Goal: Transaction & Acquisition: Purchase product/service

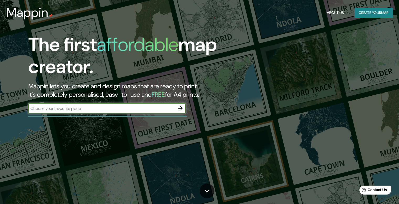
click at [144, 108] on input "text" at bounding box center [101, 108] width 147 height 6
click at [360, 13] on button "Create your map" at bounding box center [373, 13] width 38 height 10
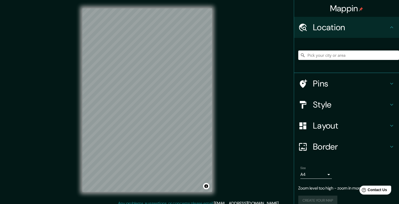
click at [216, 104] on div "© Mapbox © OpenStreetMap Improve this map" at bounding box center [147, 100] width 146 height 200
click at [382, 29] on h4 "Location" at bounding box center [351, 27] width 76 height 10
click at [333, 33] on h4 "Location" at bounding box center [351, 27] width 76 height 10
click at [323, 56] on input "Pick your city or area" at bounding box center [348, 54] width 101 height 9
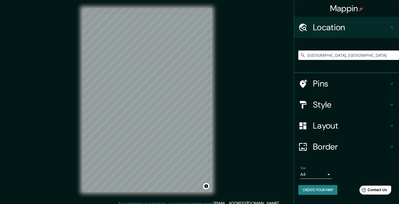
click at [391, 102] on icon at bounding box center [391, 104] width 6 height 6
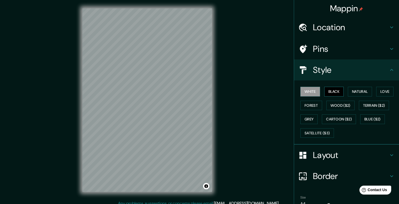
click at [335, 91] on button "Black" at bounding box center [334, 92] width 20 height 10
click at [352, 92] on button "Natural" at bounding box center [360, 92] width 24 height 10
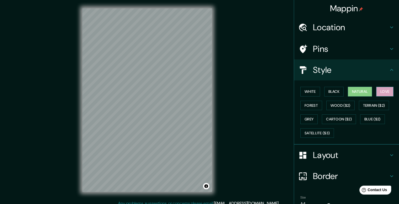
click at [378, 93] on button "Love" at bounding box center [384, 92] width 17 height 10
click at [307, 106] on button "Forest" at bounding box center [311, 105] width 22 height 10
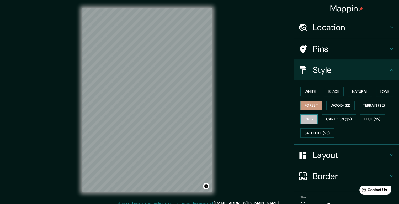
click at [303, 121] on button "Grey" at bounding box center [308, 119] width 17 height 10
click at [356, 92] on button "Natural" at bounding box center [360, 92] width 24 height 10
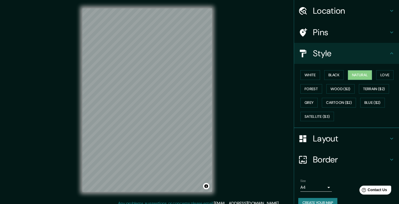
scroll to position [25, 0]
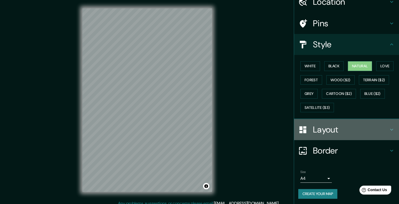
click at [360, 131] on h4 "Layout" at bounding box center [351, 129] width 76 height 10
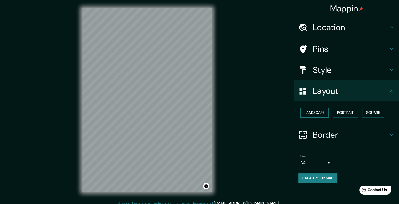
click at [319, 114] on button "Landscape" at bounding box center [314, 113] width 28 height 10
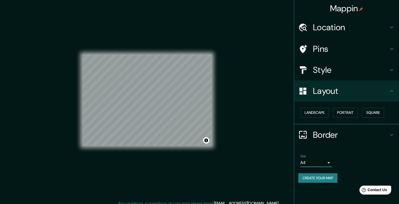
click at [346, 135] on h4 "Border" at bounding box center [351, 134] width 76 height 10
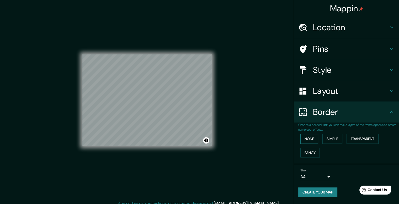
click at [313, 140] on button "None" at bounding box center [309, 139] width 18 height 10
click at [333, 138] on button "Simple" at bounding box center [332, 139] width 20 height 10
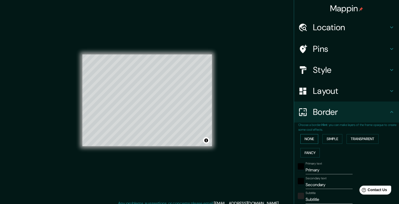
click at [306, 139] on button "None" at bounding box center [309, 139] width 18 height 10
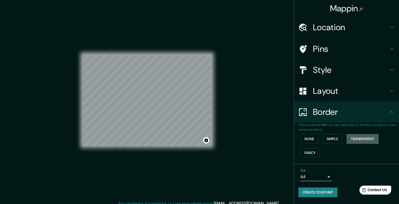
click at [367, 137] on button "Transparent" at bounding box center [362, 139] width 32 height 10
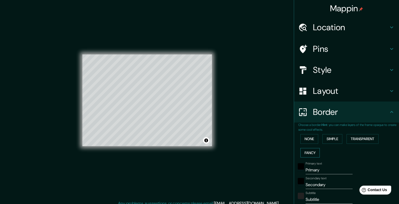
click at [307, 152] on button "Fancy" at bounding box center [309, 153] width 19 height 10
click at [306, 139] on button "None" at bounding box center [309, 139] width 18 height 10
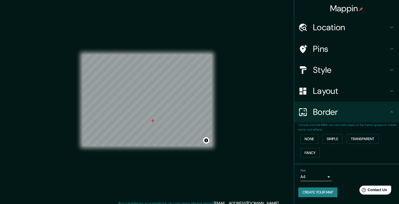
click at [153, 121] on div at bounding box center [152, 121] width 4 height 4
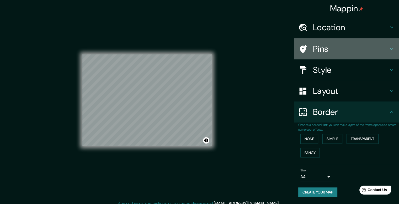
click at [366, 48] on h4 "Pins" at bounding box center [351, 49] width 76 height 10
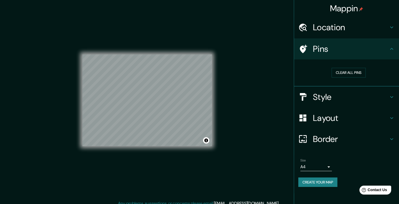
click at [322, 29] on h4 "Location" at bounding box center [351, 27] width 76 height 10
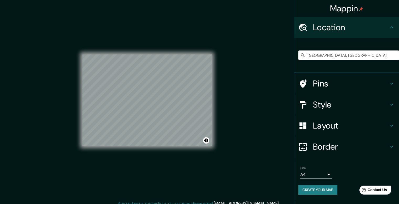
scroll to position [5, 0]
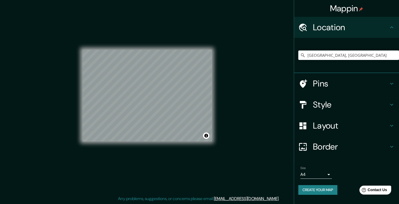
click at [226, 115] on div "Mappin Location [GEOGRAPHIC_DATA], [GEOGRAPHIC_DATA] Pins Style Layout Border C…" at bounding box center [199, 99] width 399 height 208
click at [317, 56] on input "[GEOGRAPHIC_DATA], [GEOGRAPHIC_DATA]" at bounding box center [348, 54] width 101 height 9
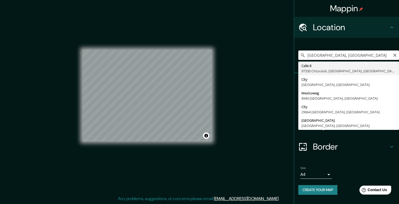
click at [352, 55] on input "[GEOGRAPHIC_DATA], [GEOGRAPHIC_DATA]" at bounding box center [348, 54] width 101 height 9
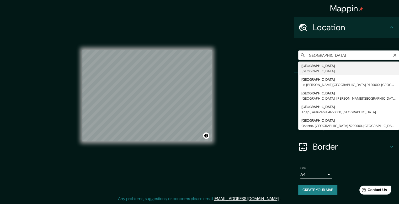
type input "[GEOGRAPHIC_DATA], [GEOGRAPHIC_DATA]"
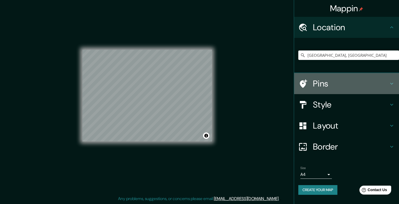
click at [318, 80] on h4 "Pins" at bounding box center [351, 83] width 76 height 10
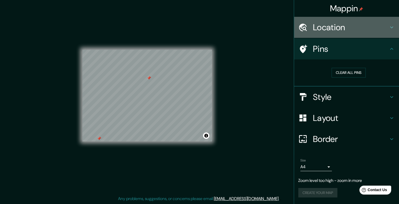
click at [388, 31] on h4 "Location" at bounding box center [351, 27] width 76 height 10
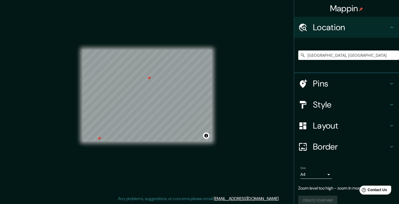
click at [350, 129] on h4 "Layout" at bounding box center [351, 125] width 76 height 10
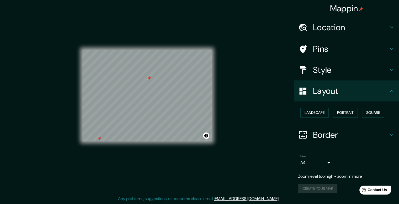
click at [350, 99] on div "Layout" at bounding box center [346, 90] width 105 height 21
click at [342, 32] on h4 "Location" at bounding box center [351, 27] width 76 height 10
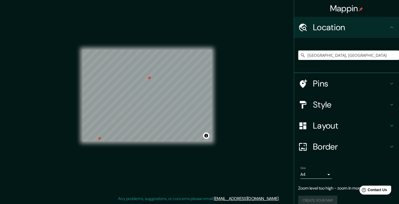
click at [345, 164] on div "Size A4 single" at bounding box center [346, 172] width 97 height 17
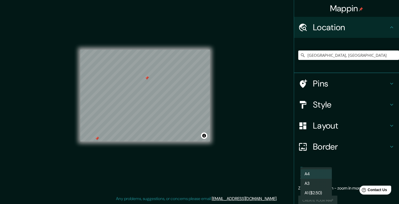
click at [323, 173] on body "Mappin Location [GEOGRAPHIC_DATA], [GEOGRAPHIC_DATA] Pins Style Layout Border C…" at bounding box center [199, 97] width 399 height 204
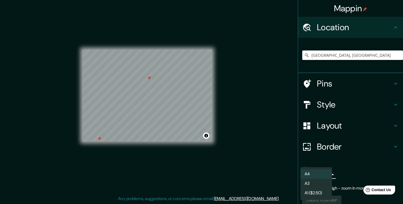
click at [356, 175] on div at bounding box center [201, 102] width 403 height 204
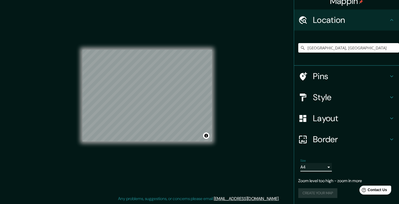
scroll to position [0, 0]
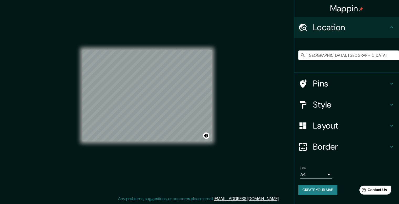
click at [216, 90] on div "© Mapbox © OpenStreetMap Improve this map" at bounding box center [147, 95] width 146 height 200
click at [214, 124] on div "© Mapbox © OpenStreetMap Improve this map" at bounding box center [147, 95] width 146 height 200
